Goal: Use online tool/utility: Utilize a website feature to perform a specific function

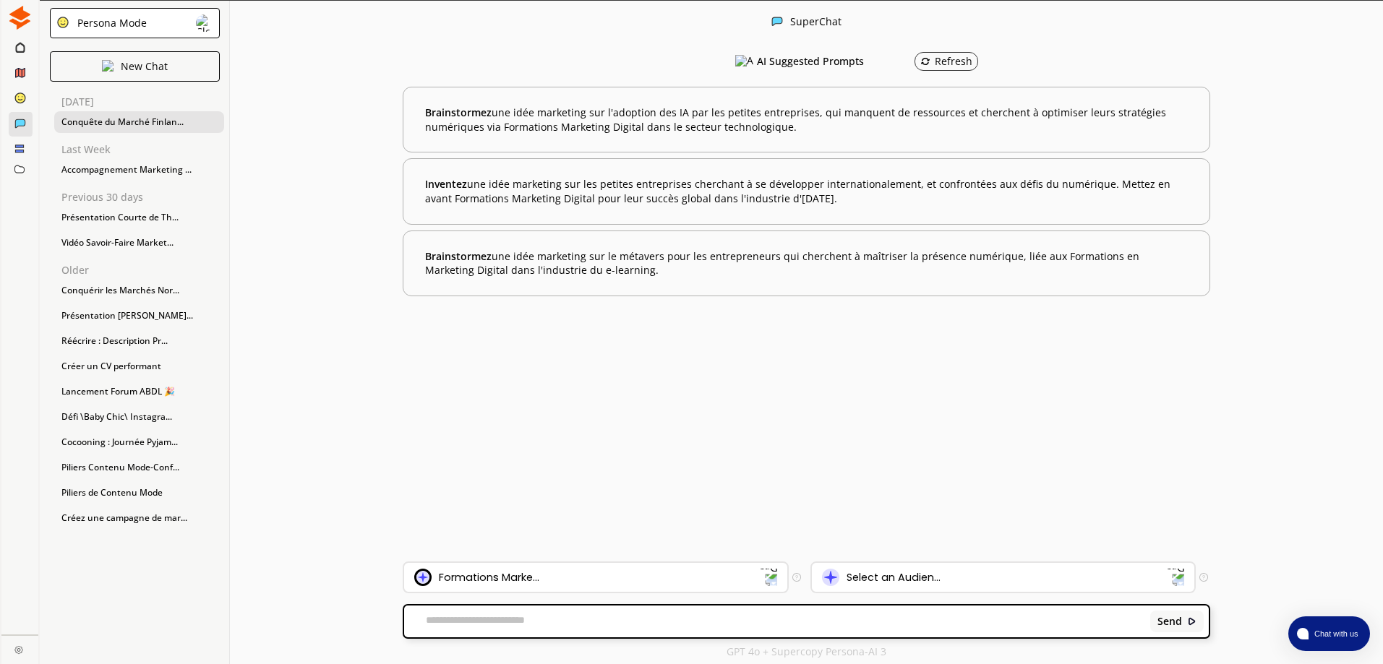
click at [127, 121] on div "Conquête du Marché Finlan..." at bounding box center [139, 122] width 170 height 22
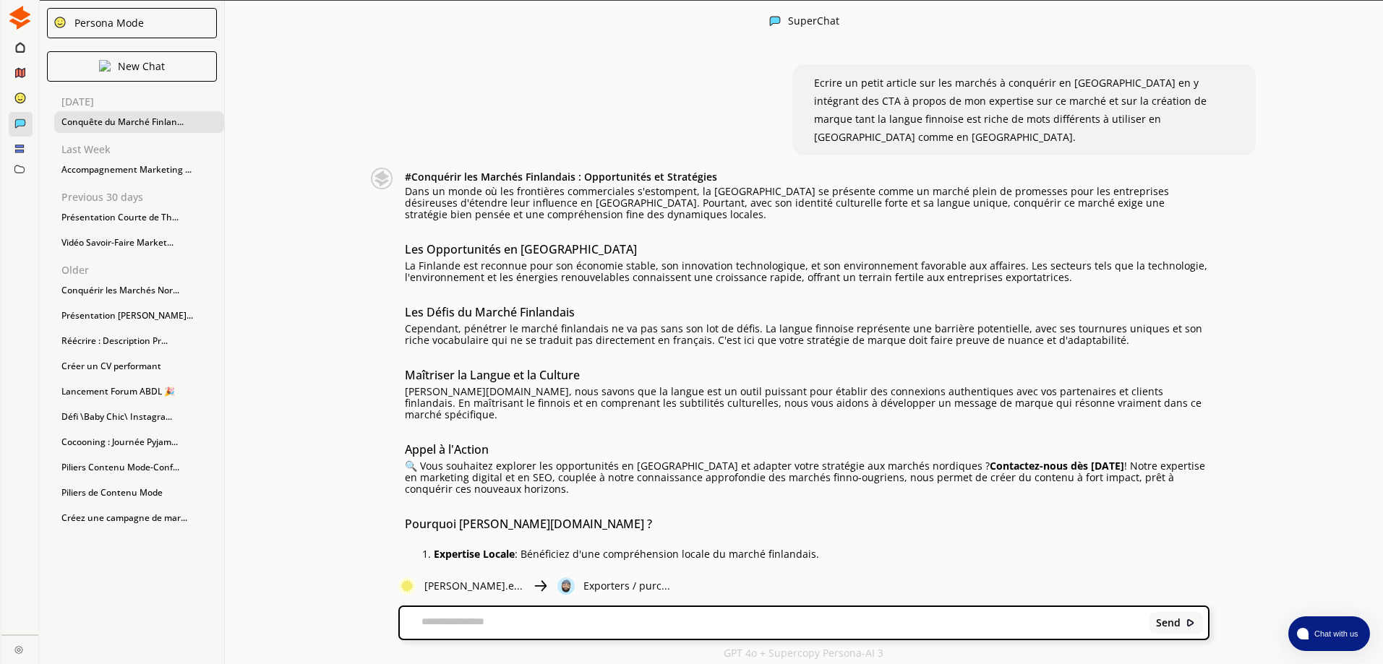
click at [25, 22] on img at bounding box center [20, 18] width 24 height 24
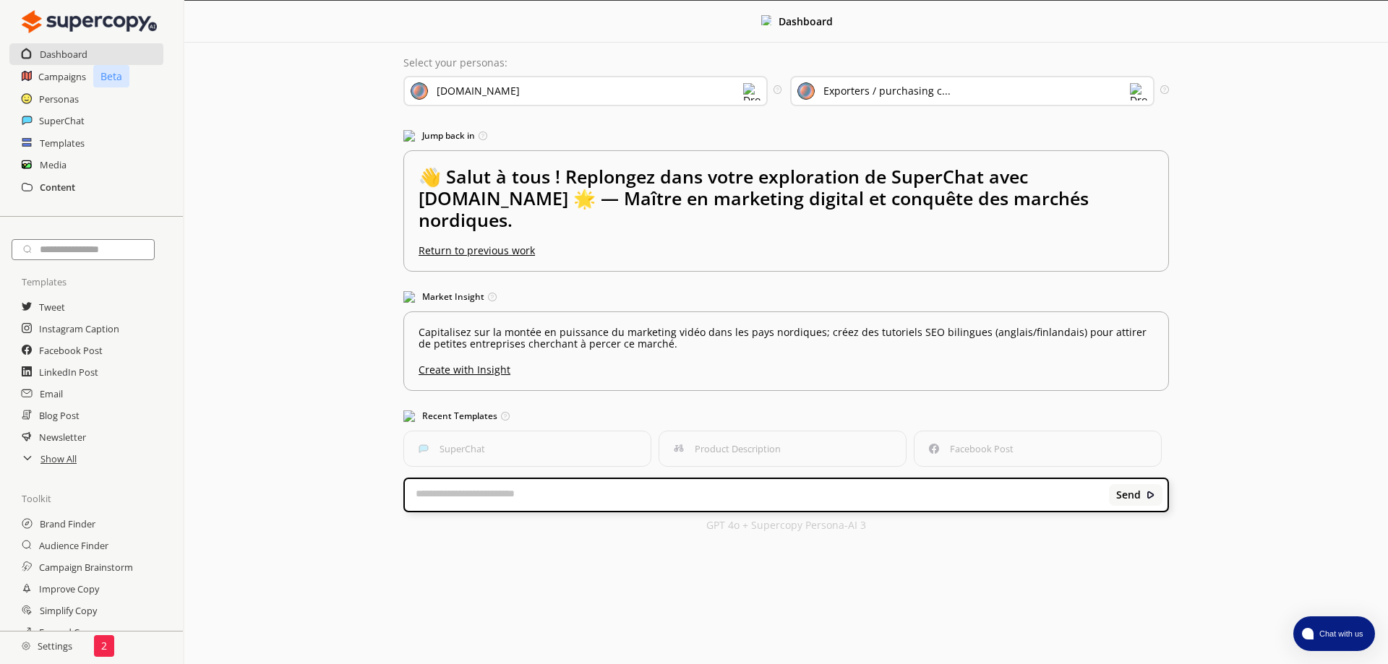
click at [60, 176] on h2 "Content" at bounding box center [57, 187] width 35 height 22
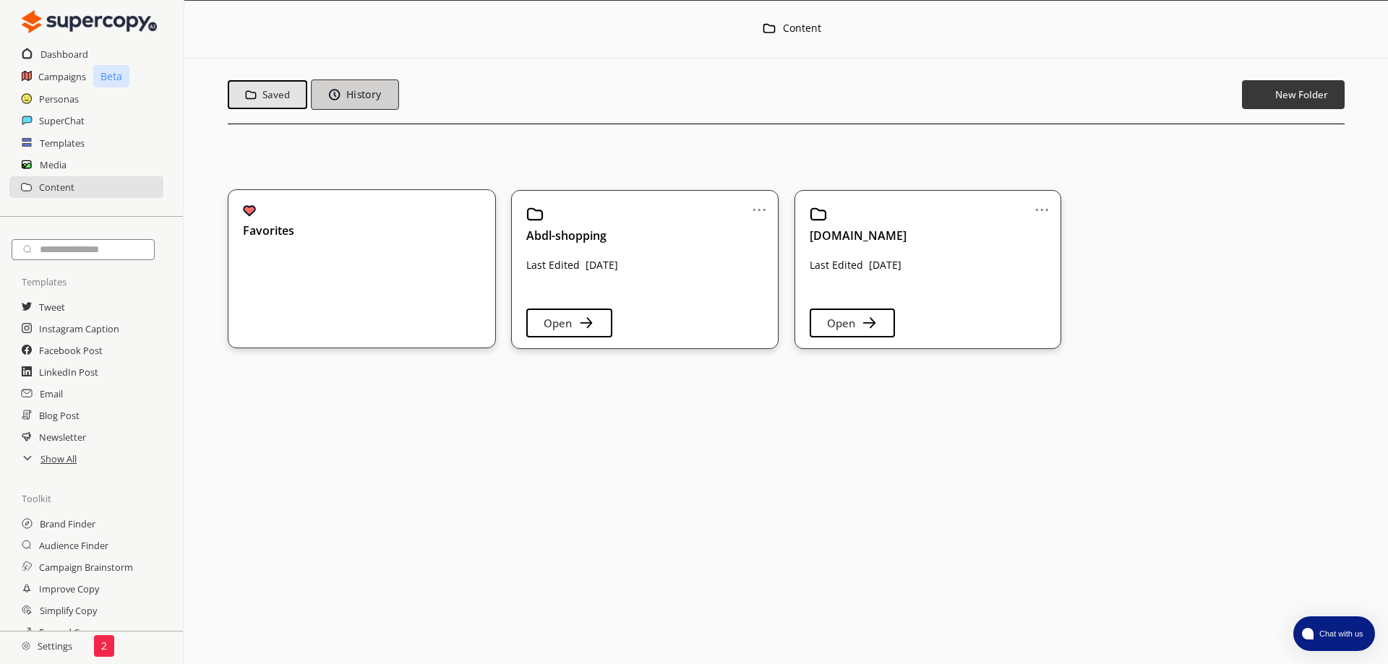
click at [375, 101] on button "History" at bounding box center [354, 95] width 87 height 30
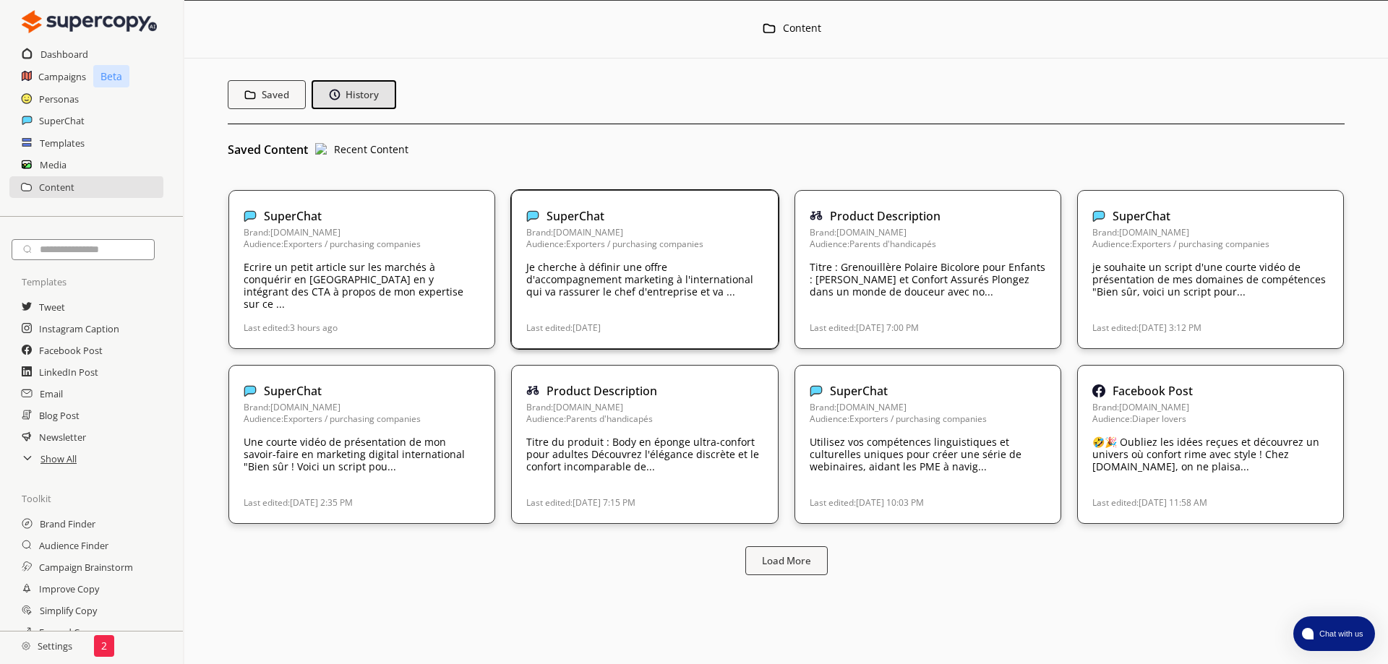
click at [645, 293] on div "Brand: [DOMAIN_NAME] Audience: Exporters / purchasing companies Je cherche à dé…" at bounding box center [644, 266] width 236 height 78
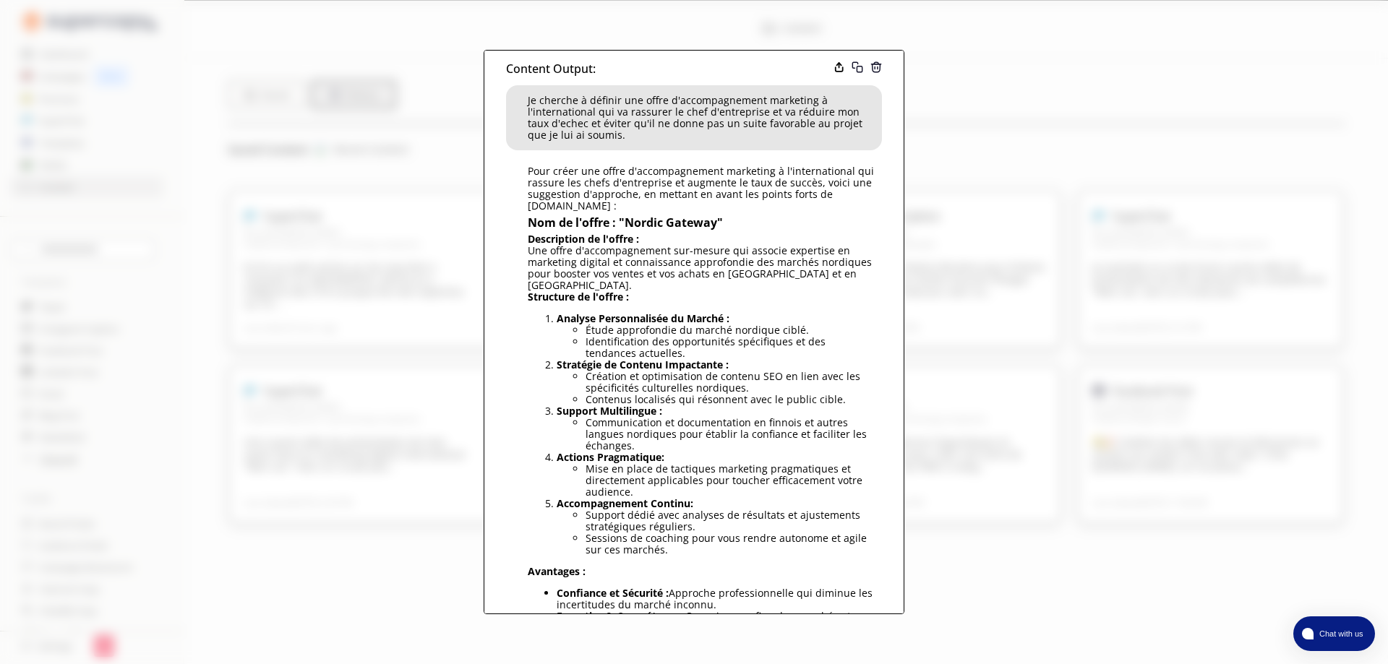
scroll to position [59, 0]
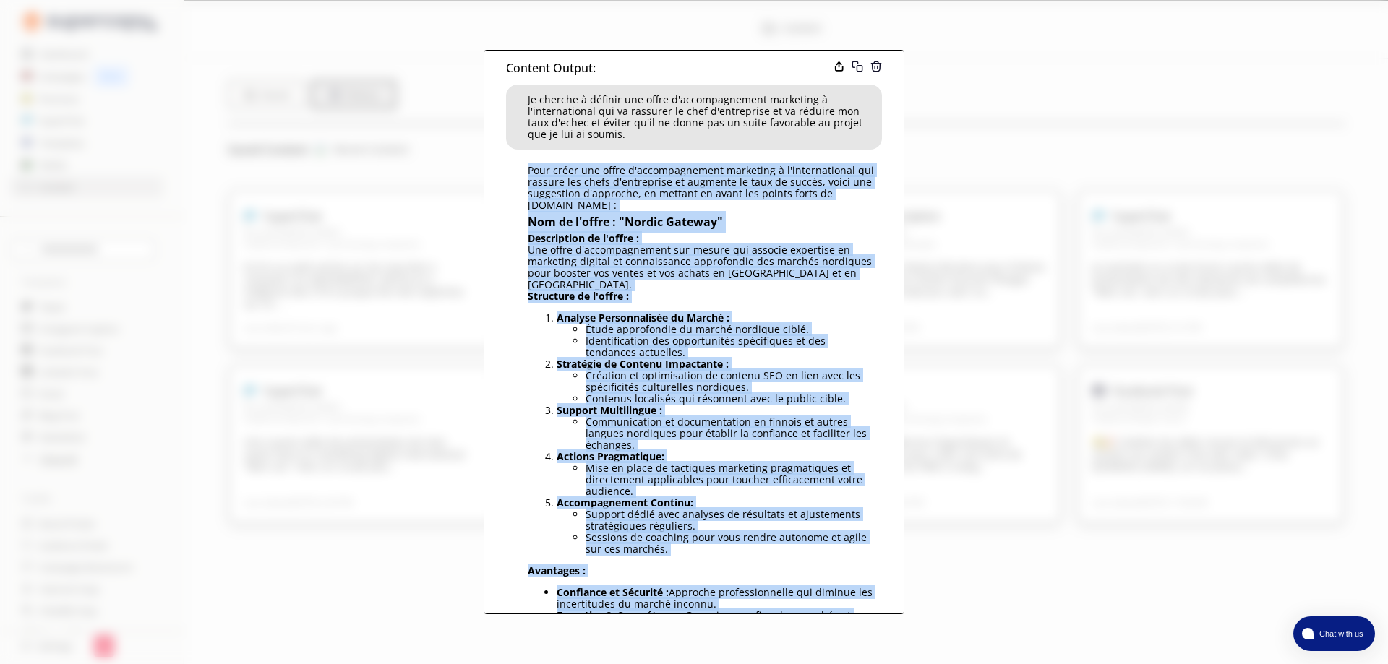
drag, startPoint x: 526, startPoint y: 152, endPoint x: 852, endPoint y: 530, distance: 499.3
copy div "Lore ipsum dol sitam c'adipiscingelit seddoeius t i'utlaboreetdol mag aliquae a…"
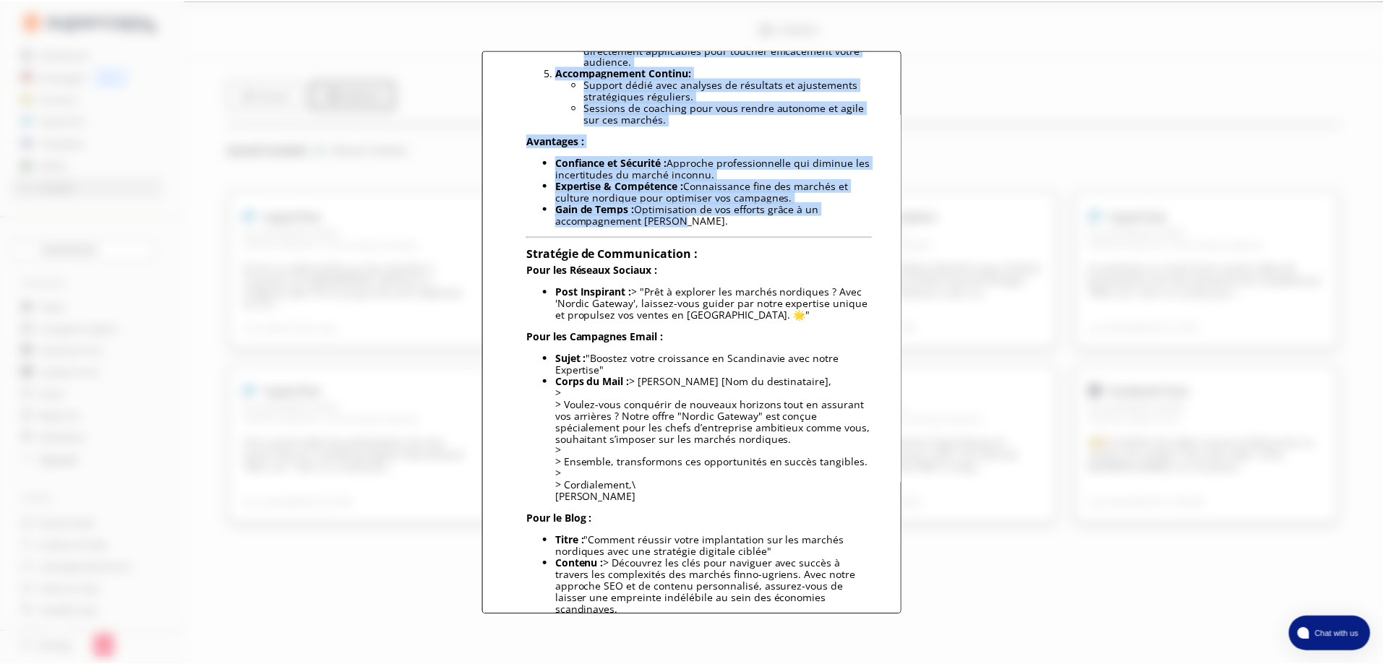
scroll to position [499, 0]
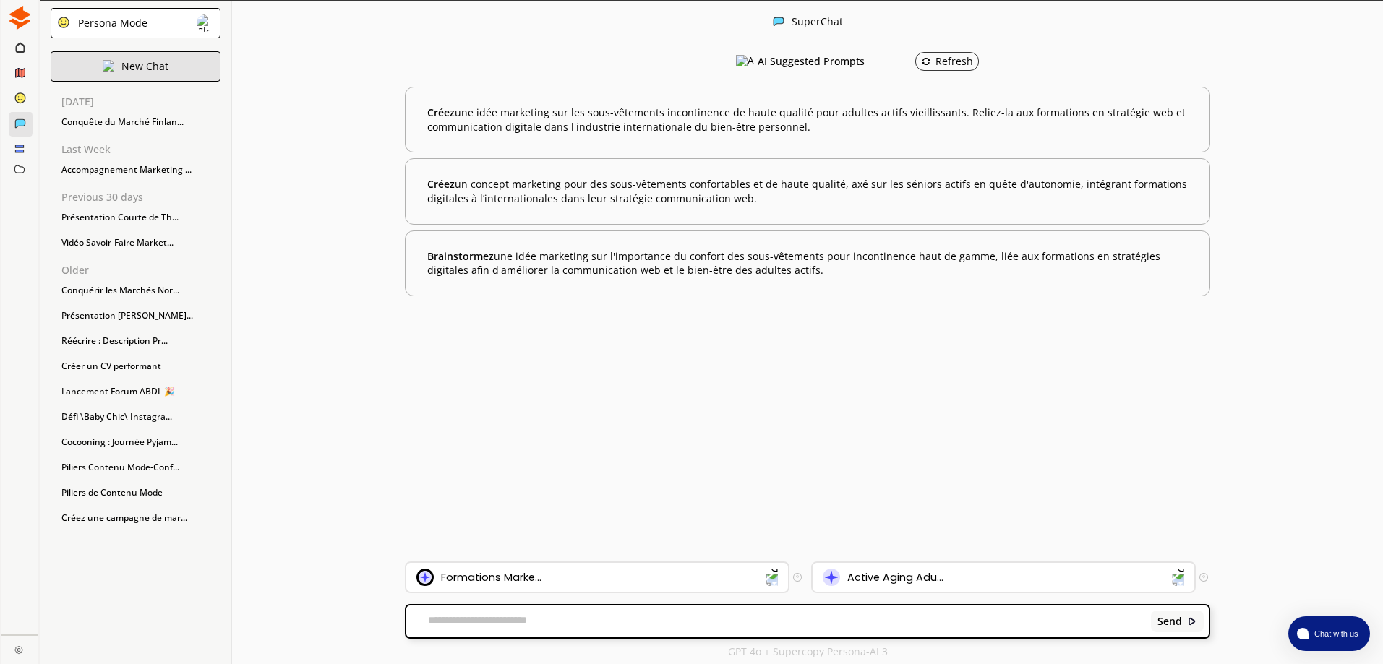
click at [171, 64] on div "New Chat" at bounding box center [136, 66] width 170 height 30
click at [691, 586] on div "Formations Marke..." at bounding box center [588, 577] width 344 height 17
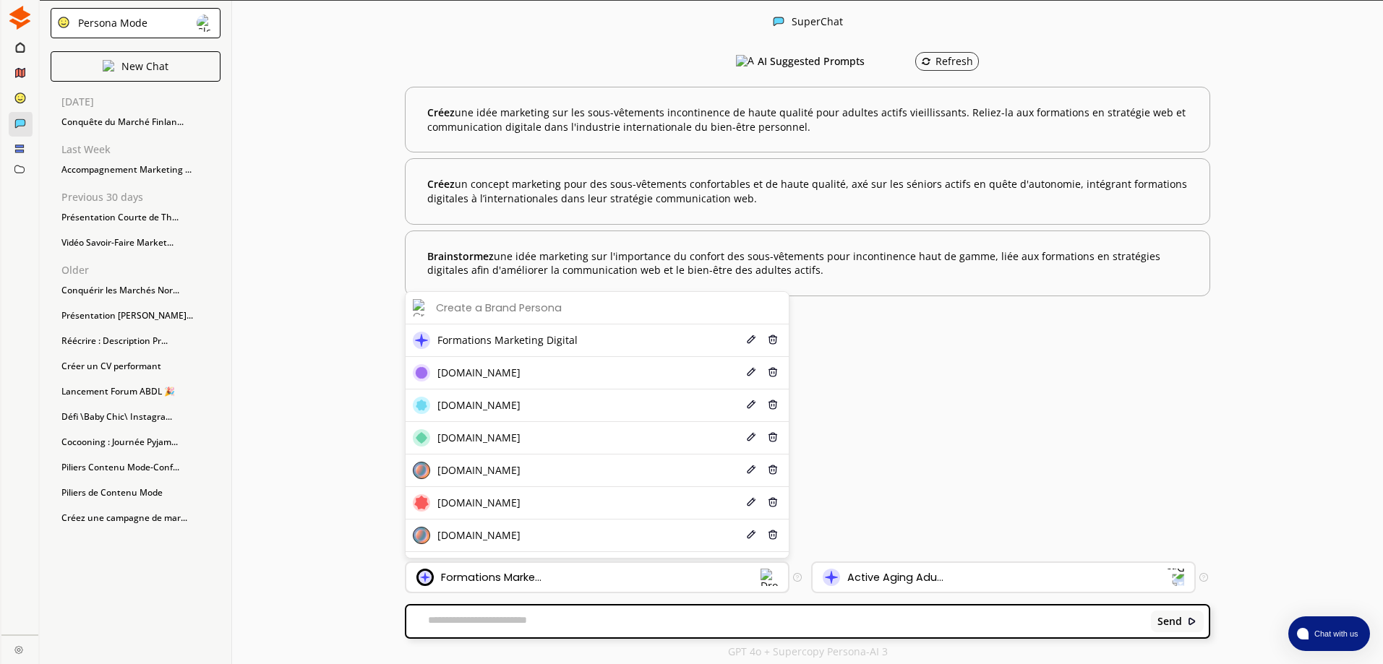
scroll to position [26, 0]
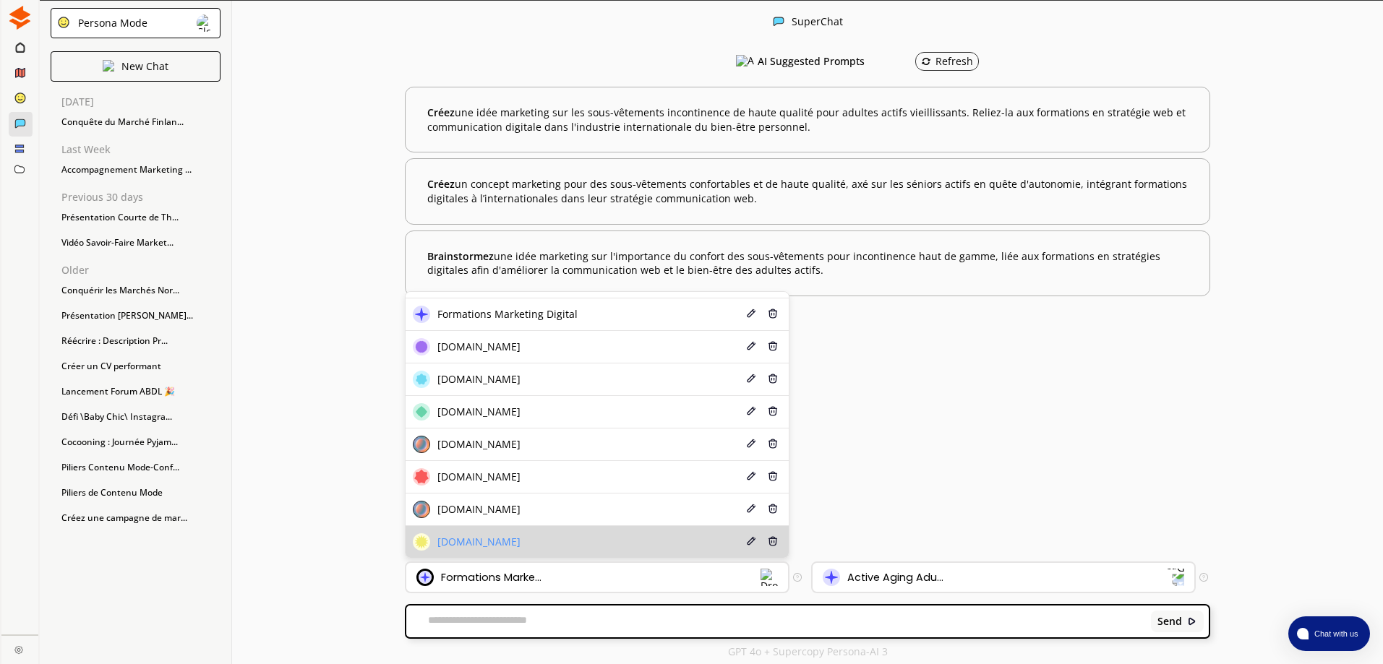
click at [662, 547] on li "[DOMAIN_NAME] Edit Delete" at bounding box center [597, 542] width 383 height 32
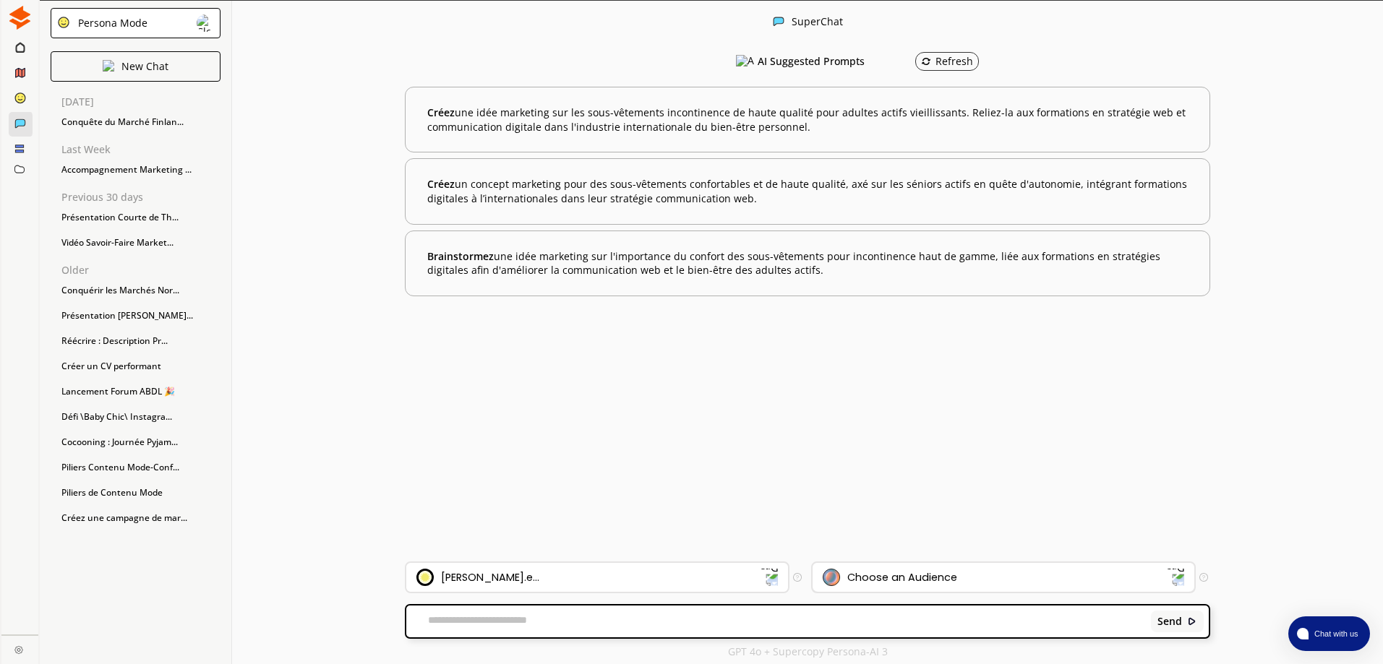
click at [927, 578] on div "Choose an Audience" at bounding box center [902, 578] width 110 height 12
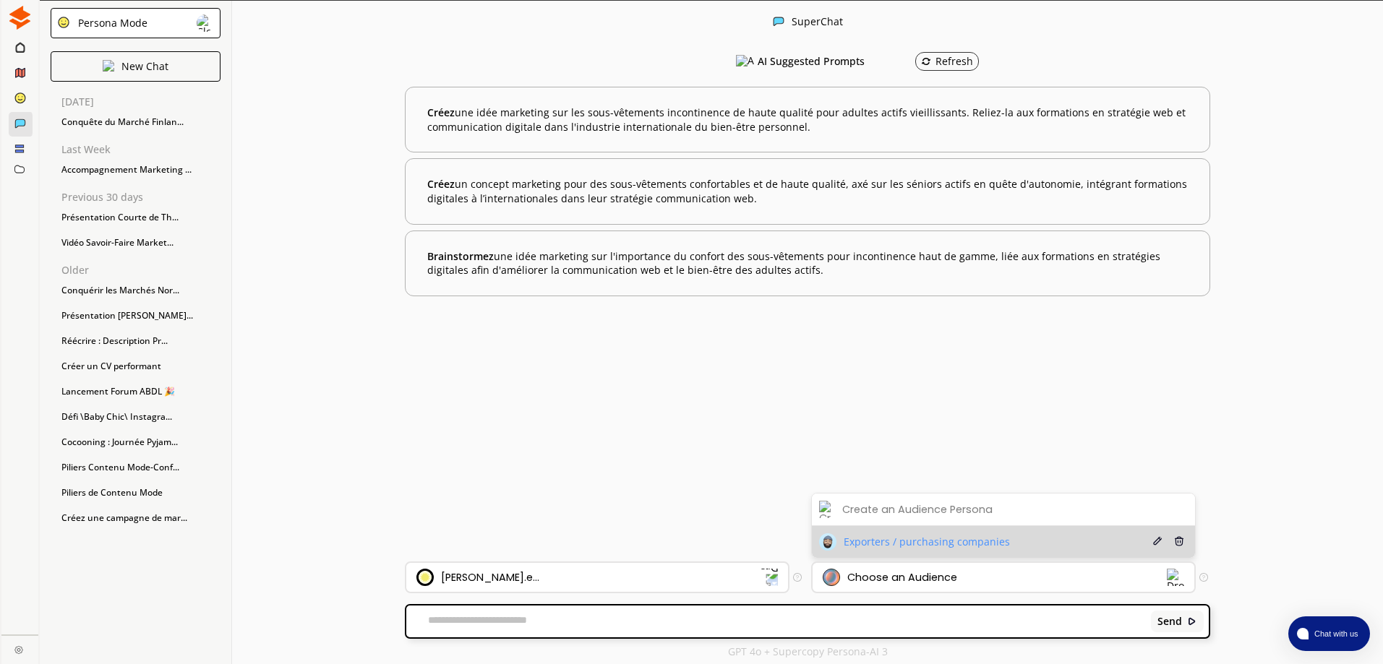
click at [970, 544] on span "Exporters / purchasing companies" at bounding box center [927, 542] width 166 height 12
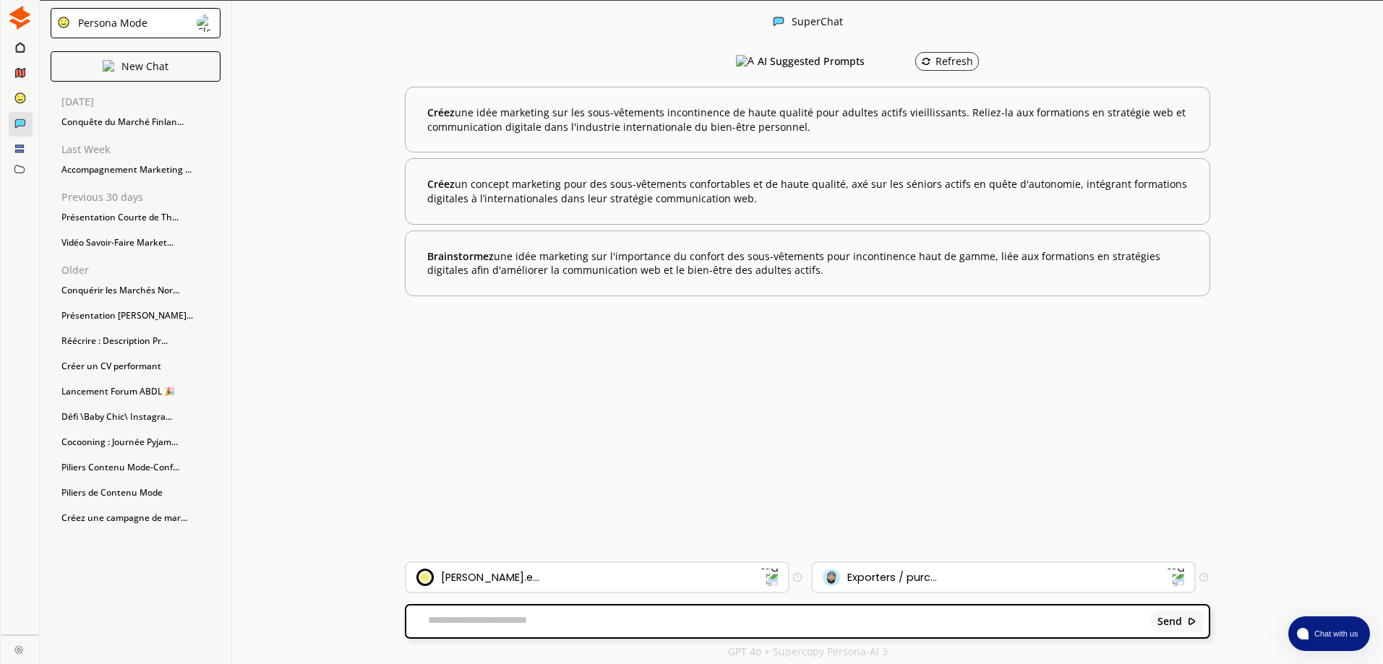
click at [841, 625] on textarea at bounding box center [776, 622] width 740 height 14
paste textarea "**********"
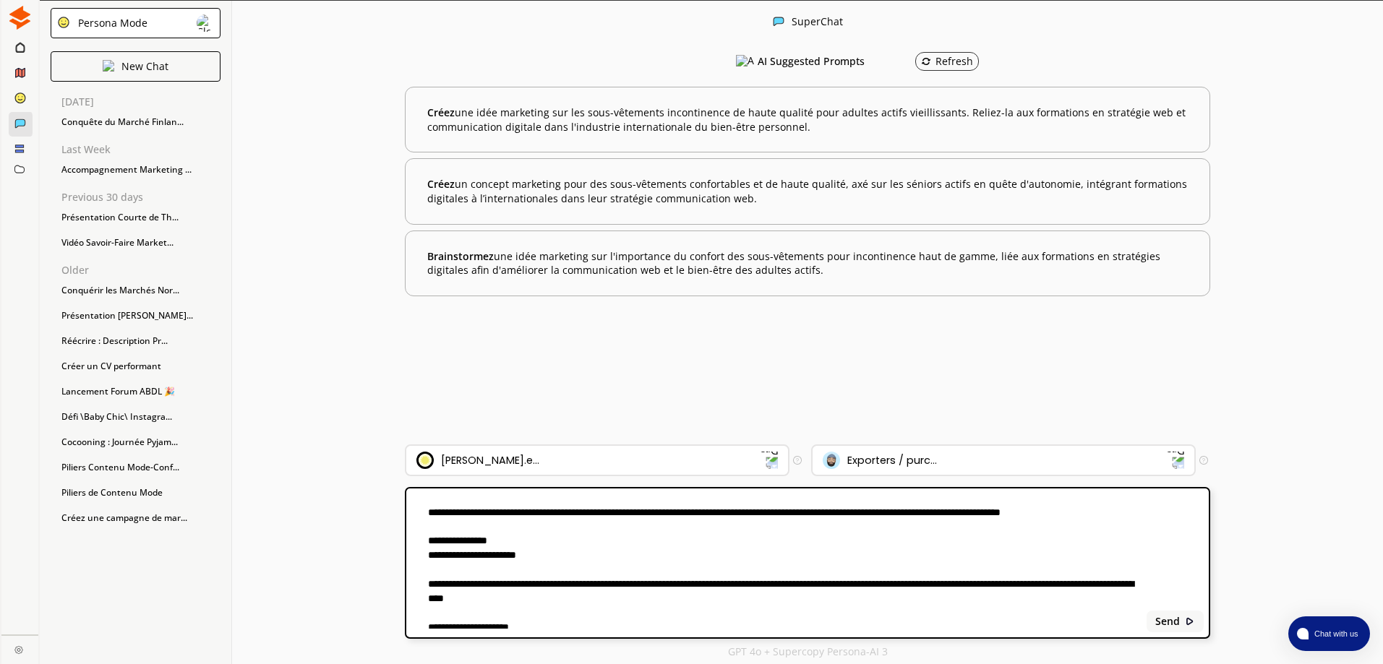
scroll to position [0, 0]
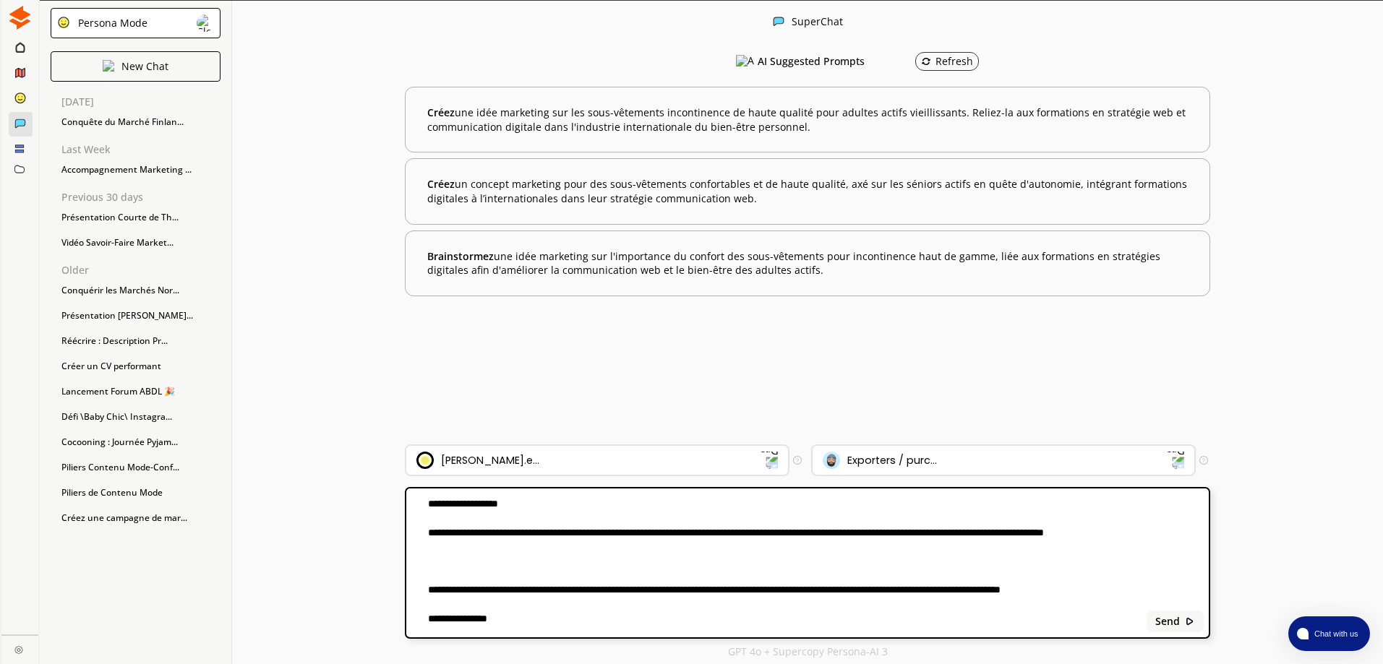
type textarea "**********"
